Goal: Task Accomplishment & Management: Use online tool/utility

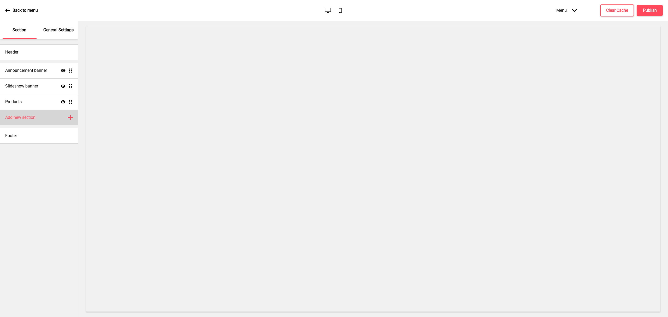
click at [40, 114] on div "Add new section Plus" at bounding box center [39, 118] width 78 height 16
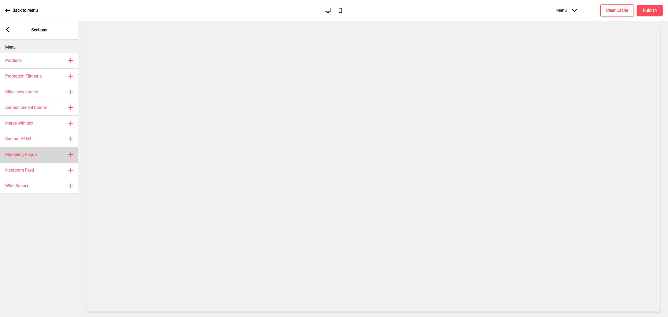
click at [36, 151] on div "Marketing Popup Plus" at bounding box center [39, 155] width 78 height 16
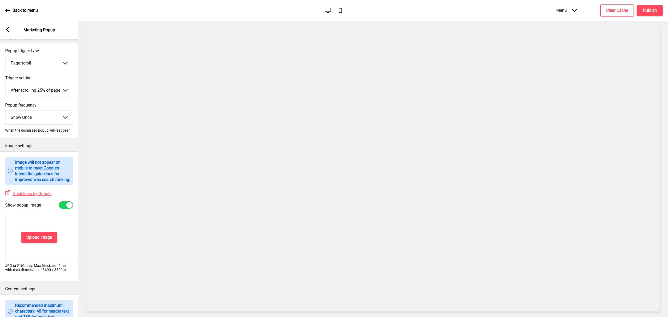
scroll to position [69, 0]
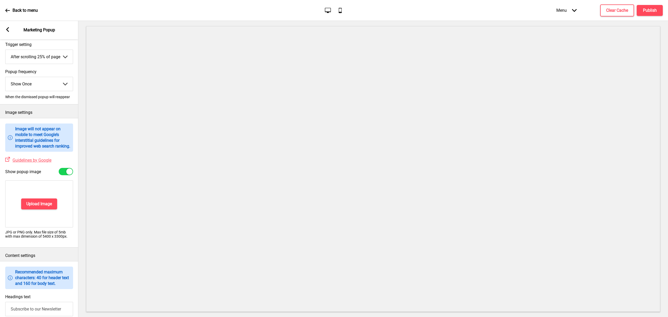
click at [42, 81] on select "Show Once Show Daily Show Weekly Show Monthly" at bounding box center [38, 84] width 67 height 14
click at [5, 77] on select "Show Once Show Daily Show Weekly Show Monthly" at bounding box center [38, 84] width 67 height 14
drag, startPoint x: 40, startPoint y: 82, endPoint x: 40, endPoint y: 89, distance: 7.3
click at [40, 84] on select "Show Once Show Daily Show Weekly Show Monthly" at bounding box center [38, 84] width 67 height 14
select select "daily"
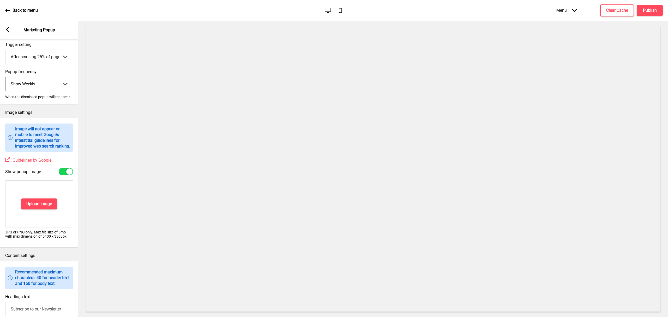
click at [5, 77] on select "Show Once Show Daily Show Weekly Show Monthly" at bounding box center [38, 84] width 67 height 14
click at [41, 207] on h4 "Upload Image" at bounding box center [39, 204] width 26 height 6
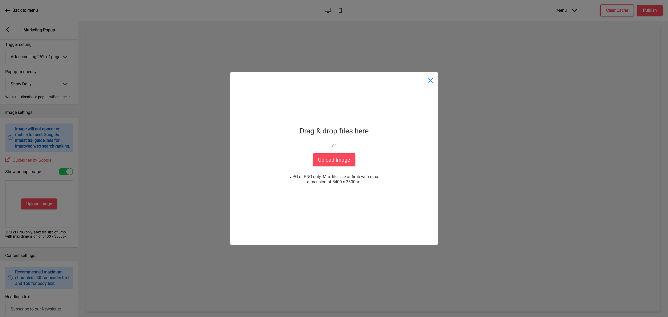
click at [436, 84] on button "Close" at bounding box center [431, 80] width 16 height 16
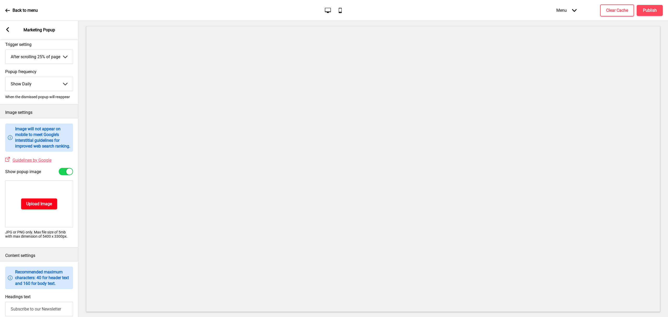
click at [29, 207] on h4 "Upload Image" at bounding box center [39, 204] width 26 height 6
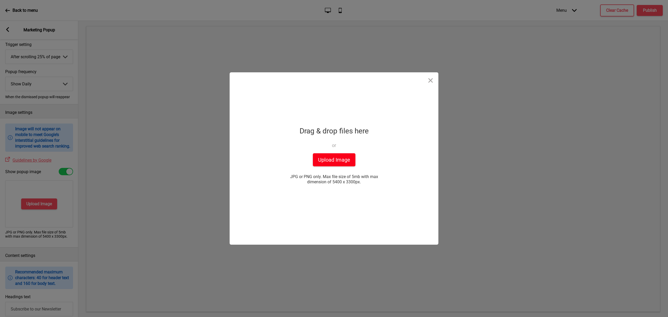
click at [331, 158] on button "Upload Image" at bounding box center [334, 159] width 43 height 13
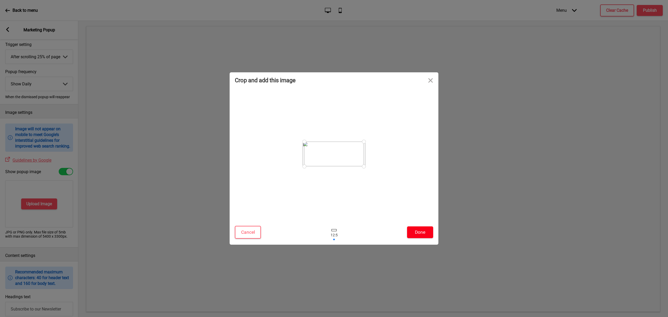
click at [421, 234] on button "Done" at bounding box center [420, 232] width 26 height 12
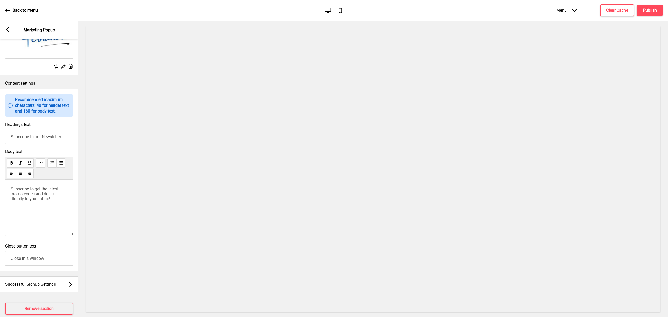
scroll to position [244, 0]
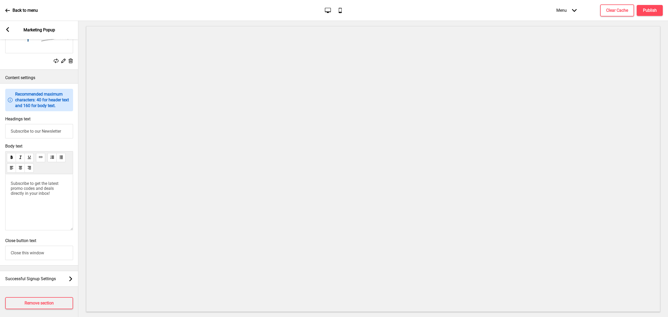
drag, startPoint x: 65, startPoint y: 138, endPoint x: -50, endPoint y: 136, distance: 115.2
click at [0, 136] on html "Back to menu Desktop Mobile Menu Arrow down Product Page Store Information Chec…" at bounding box center [334, 158] width 668 height 317
type input "Welcome to Pane [PERSON_NAME]!"
drag, startPoint x: 58, startPoint y: 201, endPoint x: -95, endPoint y: 154, distance: 160.2
click at [0, 154] on html "Back to menu Desktop Mobile Menu Arrow down Product Page Store Information Chec…" at bounding box center [334, 158] width 668 height 317
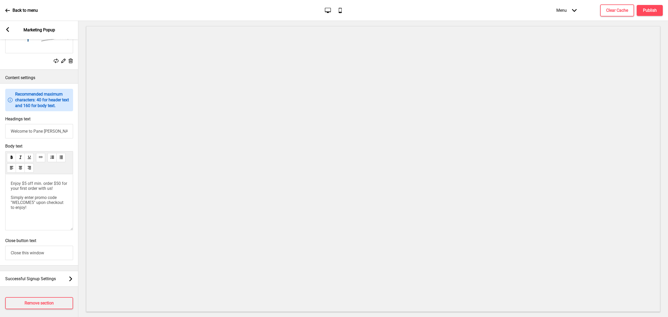
scroll to position [258, 0]
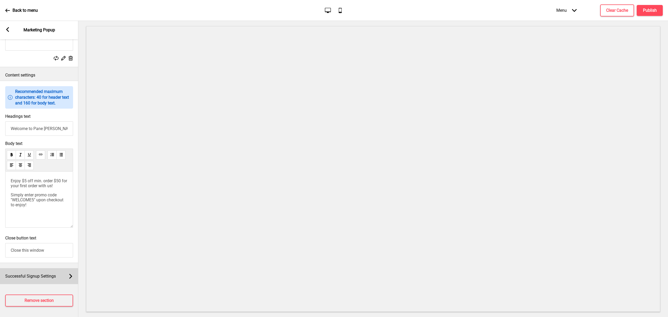
drag, startPoint x: 59, startPoint y: 274, endPoint x: 58, endPoint y: 270, distance: 4.2
click at [59, 274] on div "Successful Signup Settings Arrow right" at bounding box center [39, 276] width 78 height 16
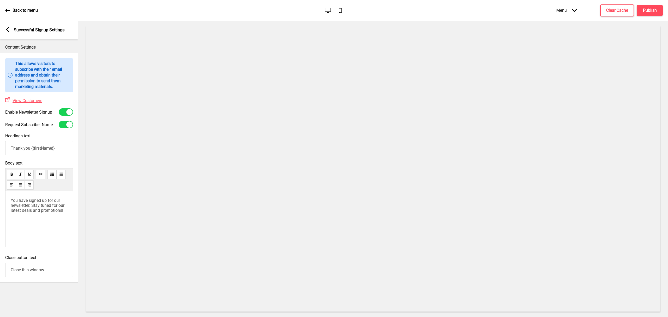
scroll to position [0, 0]
drag, startPoint x: 67, startPoint y: 109, endPoint x: 67, endPoint y: 115, distance: 5.8
click at [67, 112] on div at bounding box center [66, 111] width 14 height 7
checkbox input "false"
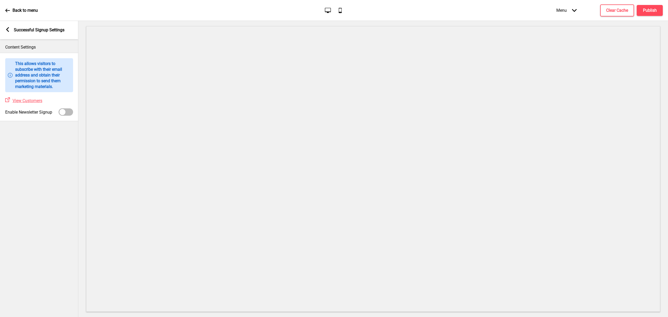
click at [64, 124] on div "Content Settings Information This allows visitors to subscribe with their email…" at bounding box center [39, 178] width 78 height 278
click at [10, 31] on div "Arrow left Successful Signup Settings" at bounding box center [39, 30] width 78 height 18
click at [8, 29] on rect at bounding box center [7, 29] width 5 height 5
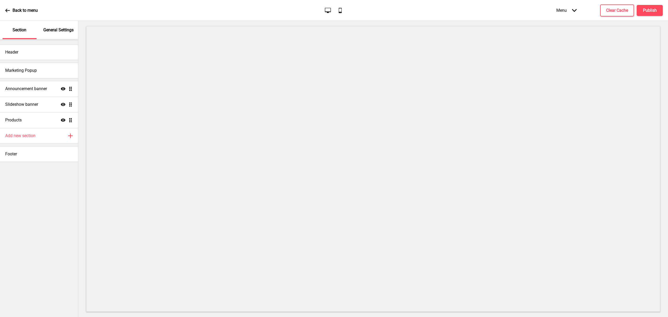
select select "daily"
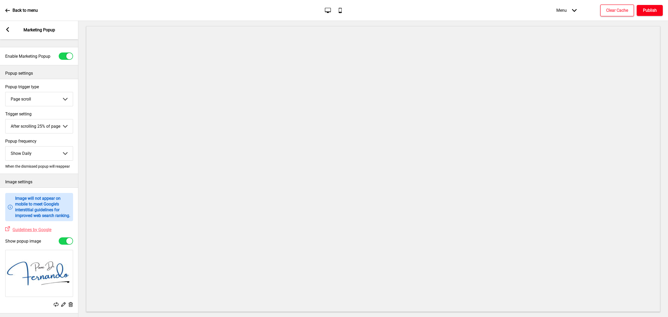
click at [646, 11] on h4 "Publish" at bounding box center [650, 11] width 14 height 6
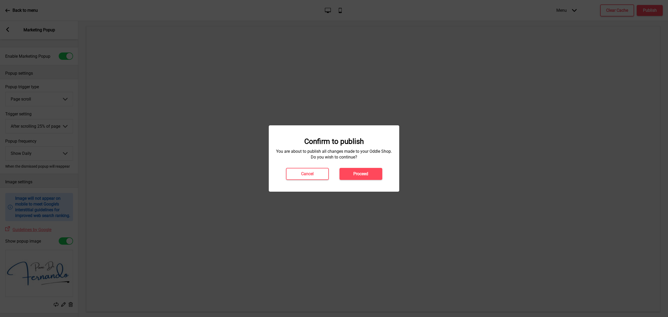
click at [364, 176] on h4 "Proceed" at bounding box center [361, 174] width 15 height 6
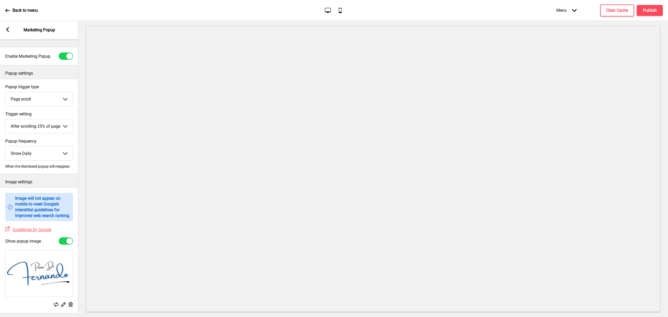
click at [7, 29] on icon at bounding box center [7, 29] width 3 height 5
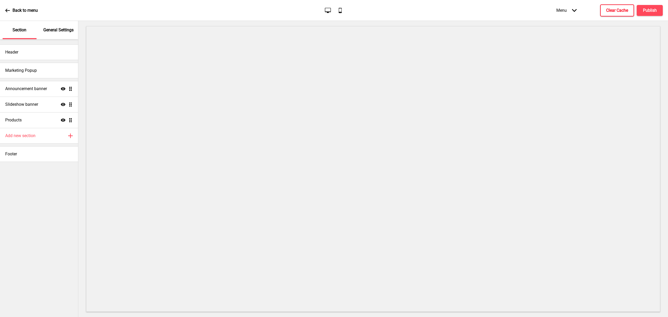
click at [616, 9] on h4 "Clear Cache" at bounding box center [618, 11] width 22 height 6
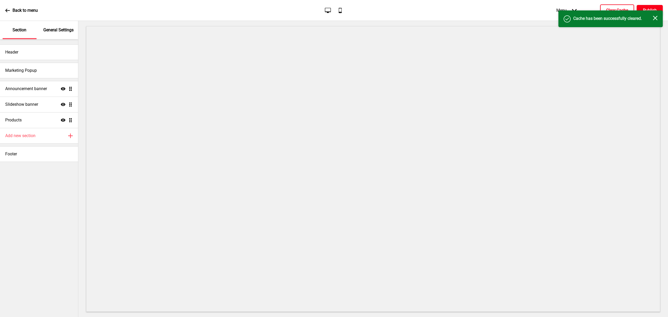
click at [648, 7] on button "Publish" at bounding box center [650, 10] width 26 height 11
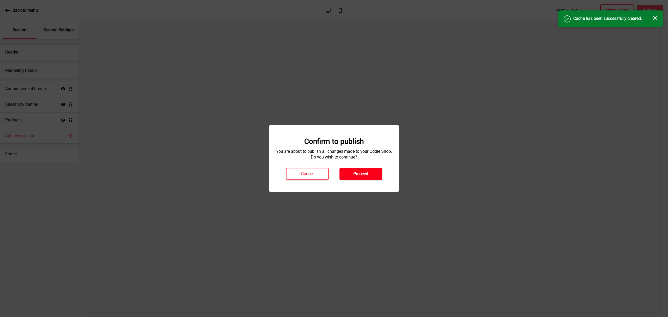
click at [354, 173] on h4 "Proceed" at bounding box center [361, 174] width 15 height 6
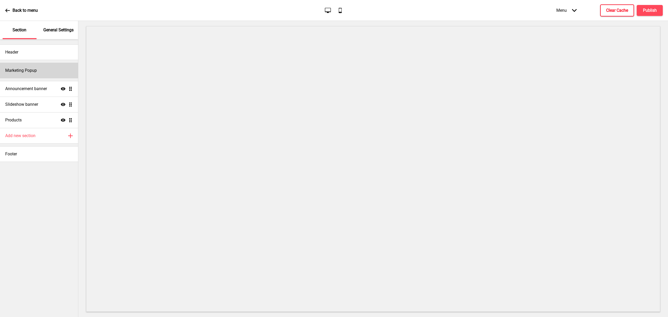
click at [49, 72] on div "Marketing Popup" at bounding box center [39, 71] width 78 height 16
select select "daily"
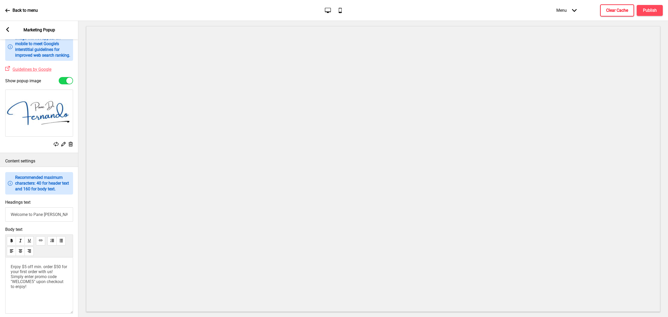
scroll to position [174, 0]
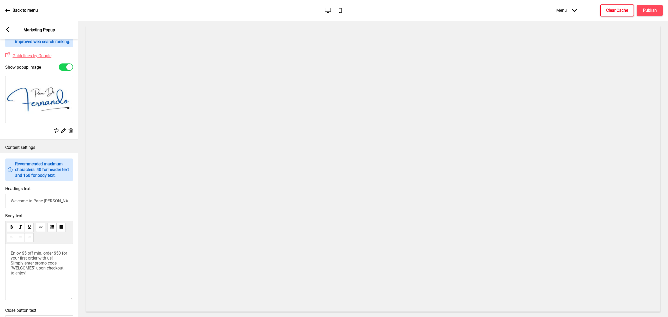
click at [11, 271] on span "Enjoy $5 off min. order $50 for your first order with us! Simply enter promo co…" at bounding box center [39, 263] width 57 height 25
click at [642, 13] on button "Publish" at bounding box center [650, 10] width 26 height 11
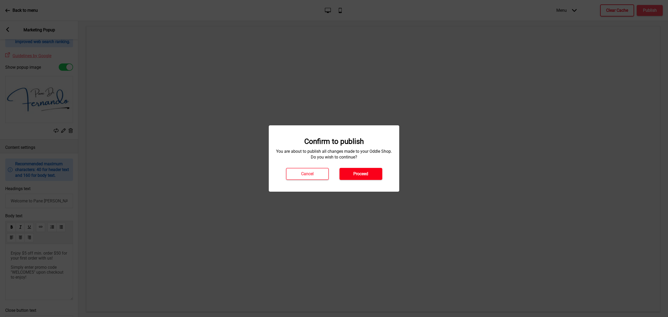
click at [374, 174] on button "Proceed" at bounding box center [361, 174] width 43 height 12
